Goal: Go to known website: Access a specific website the user already knows

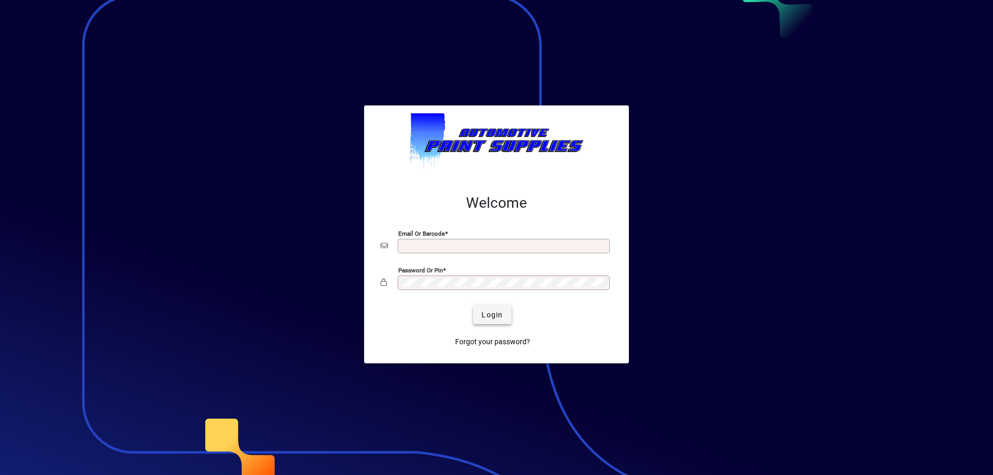
type input "**********"
click at [493, 318] on span "Login" at bounding box center [491, 315] width 21 height 11
